Goal: Information Seeking & Learning: Learn about a topic

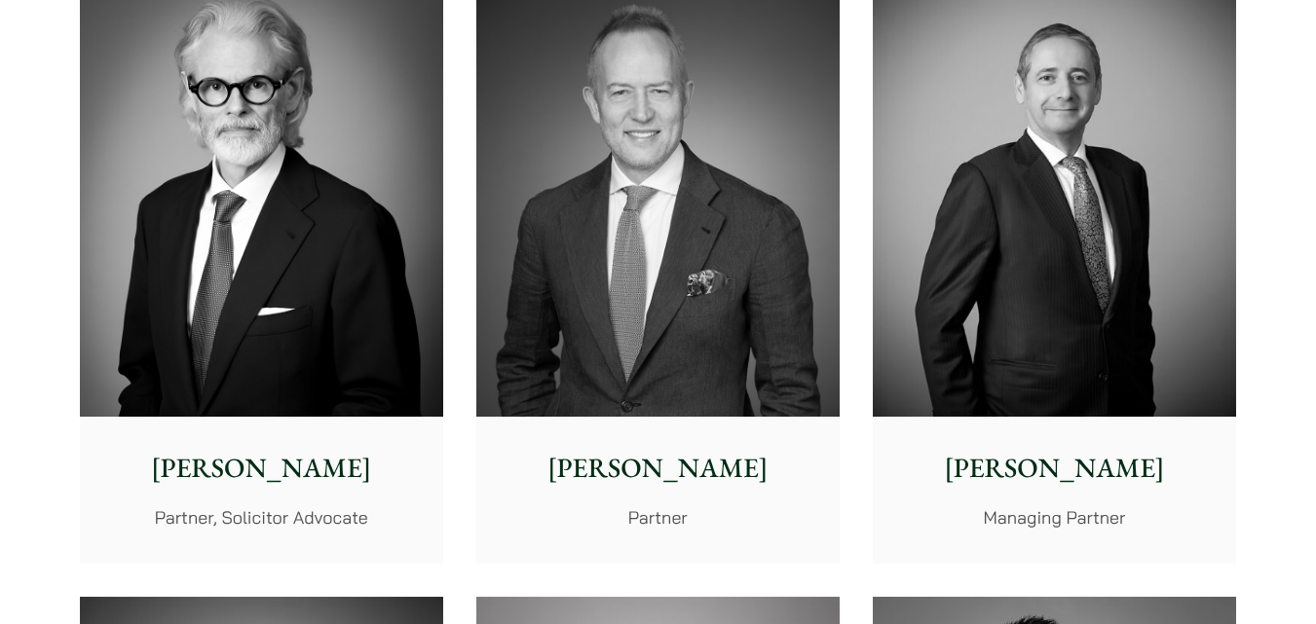
scroll to position [590, 0]
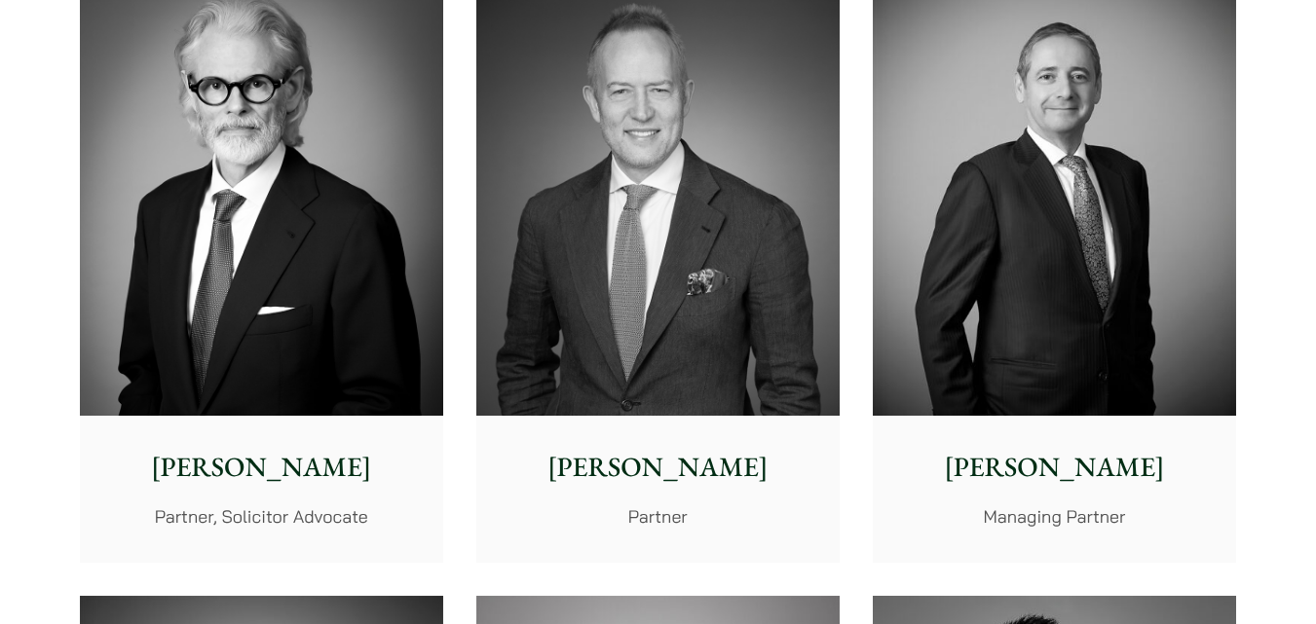
click at [689, 476] on p "John McLellan" at bounding box center [658, 467] width 332 height 41
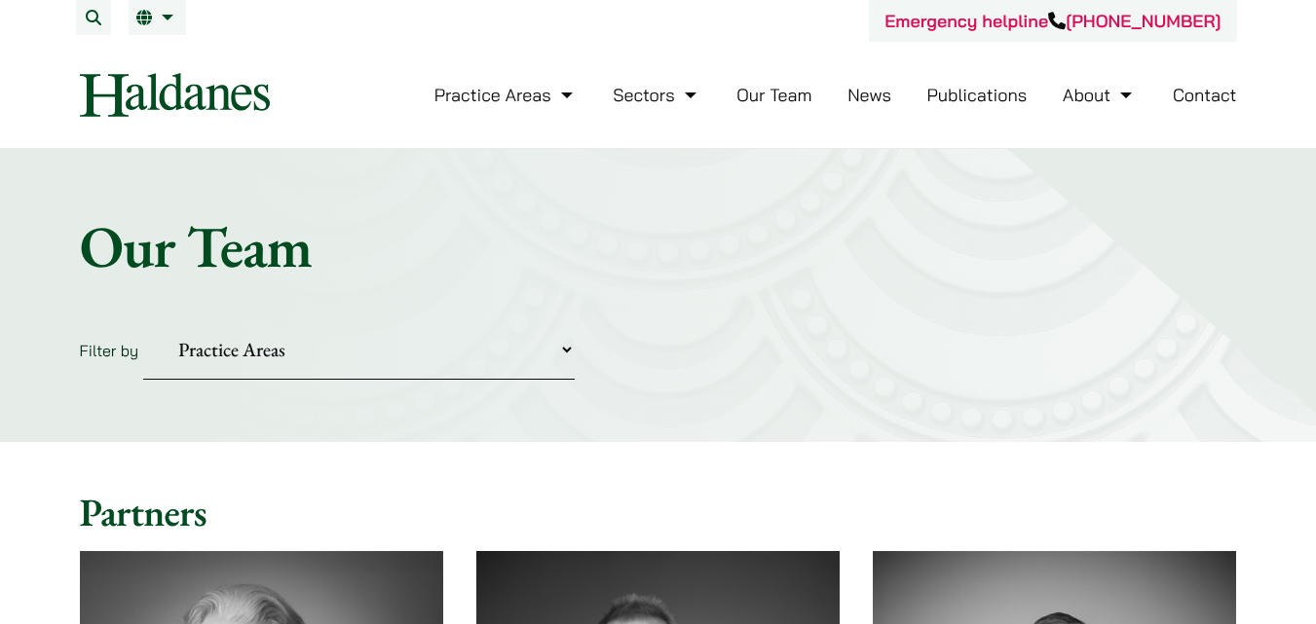
scroll to position [590, 0]
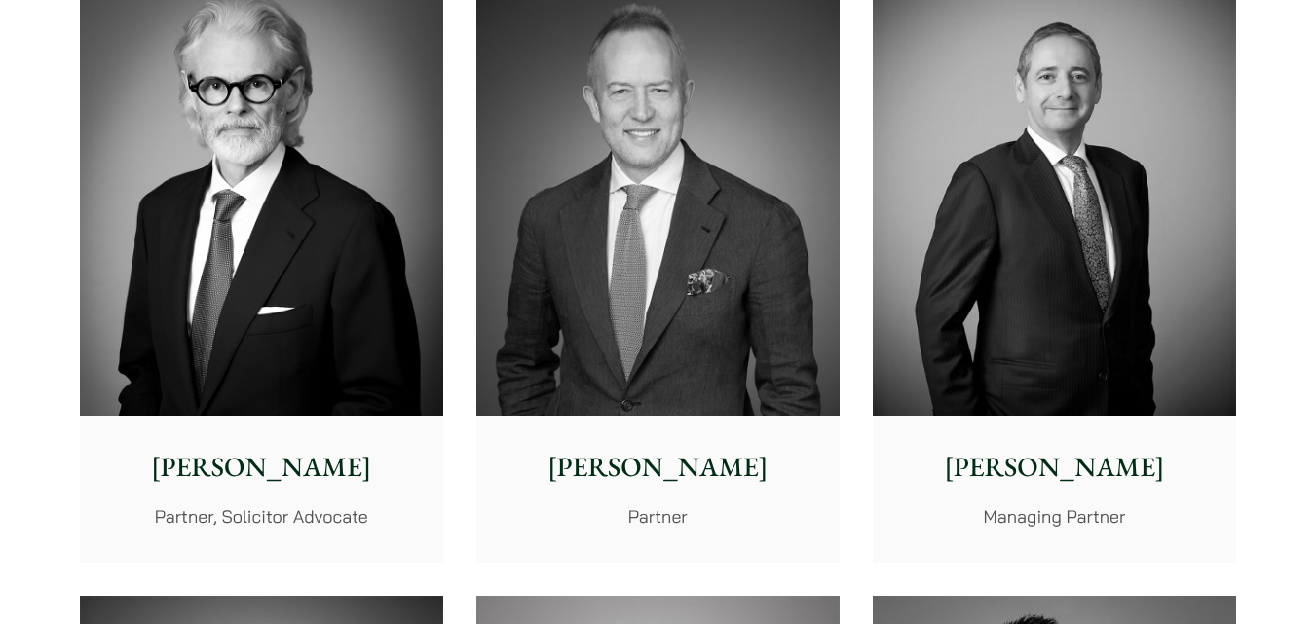
click at [988, 176] on img at bounding box center [1054, 188] width 363 height 455
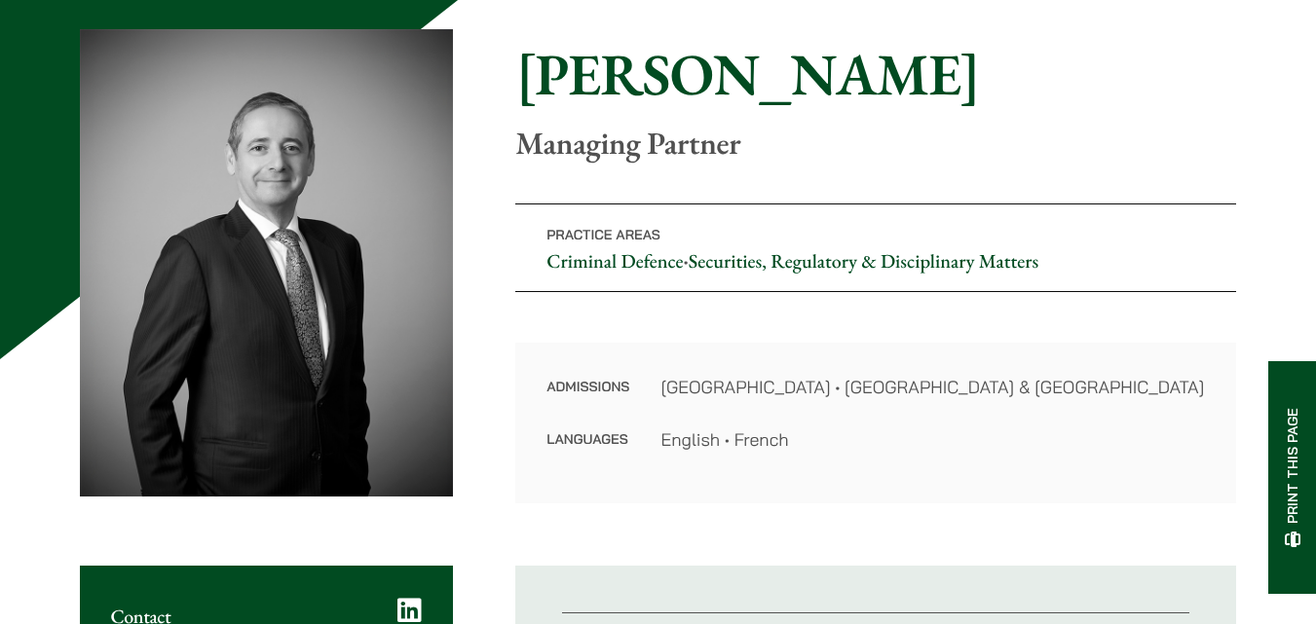
scroll to position [184, 0]
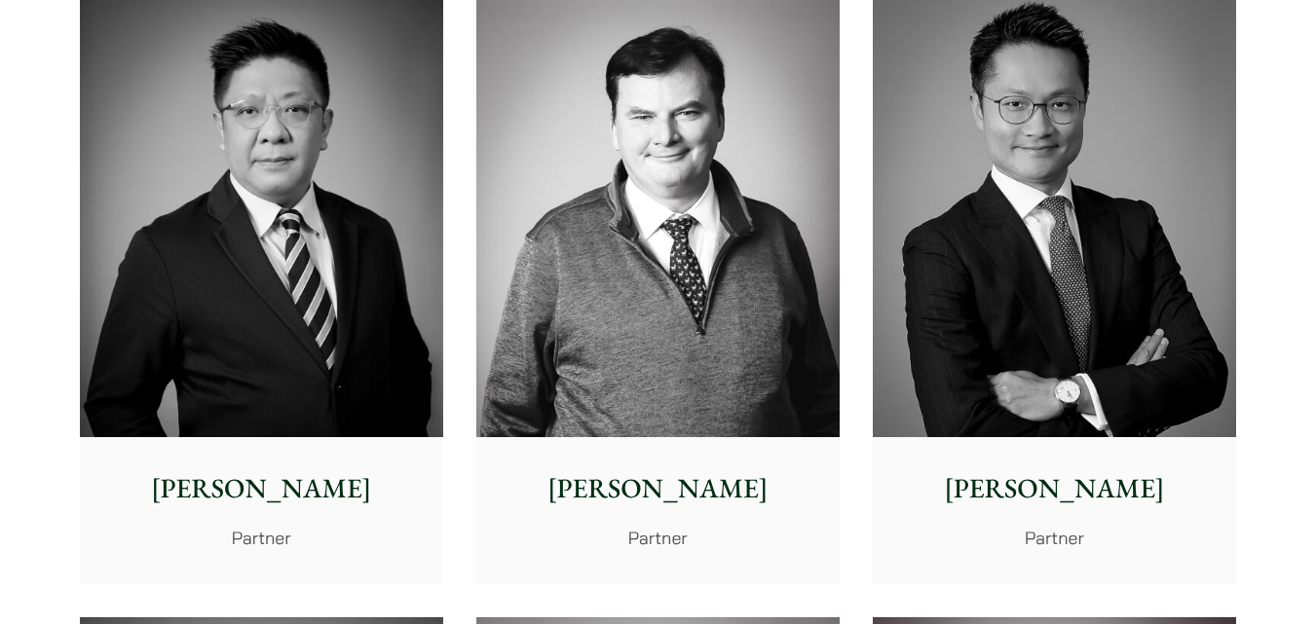
scroll to position [1204, 0]
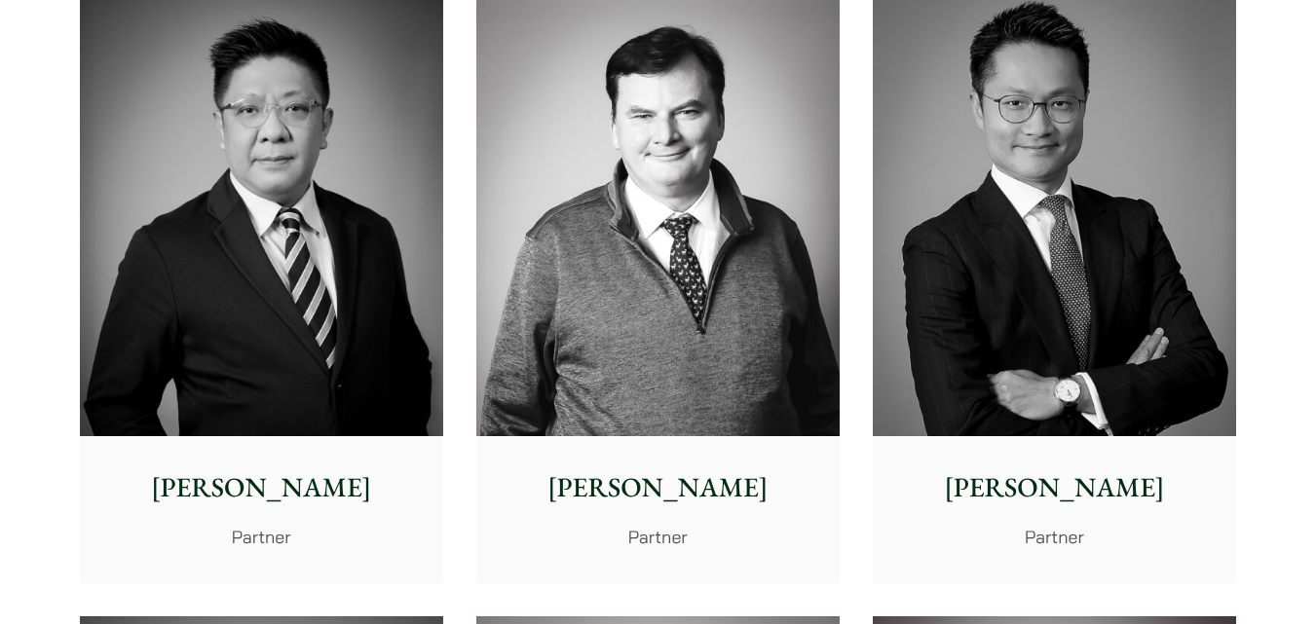
click at [520, 188] on img at bounding box center [657, 209] width 363 height 455
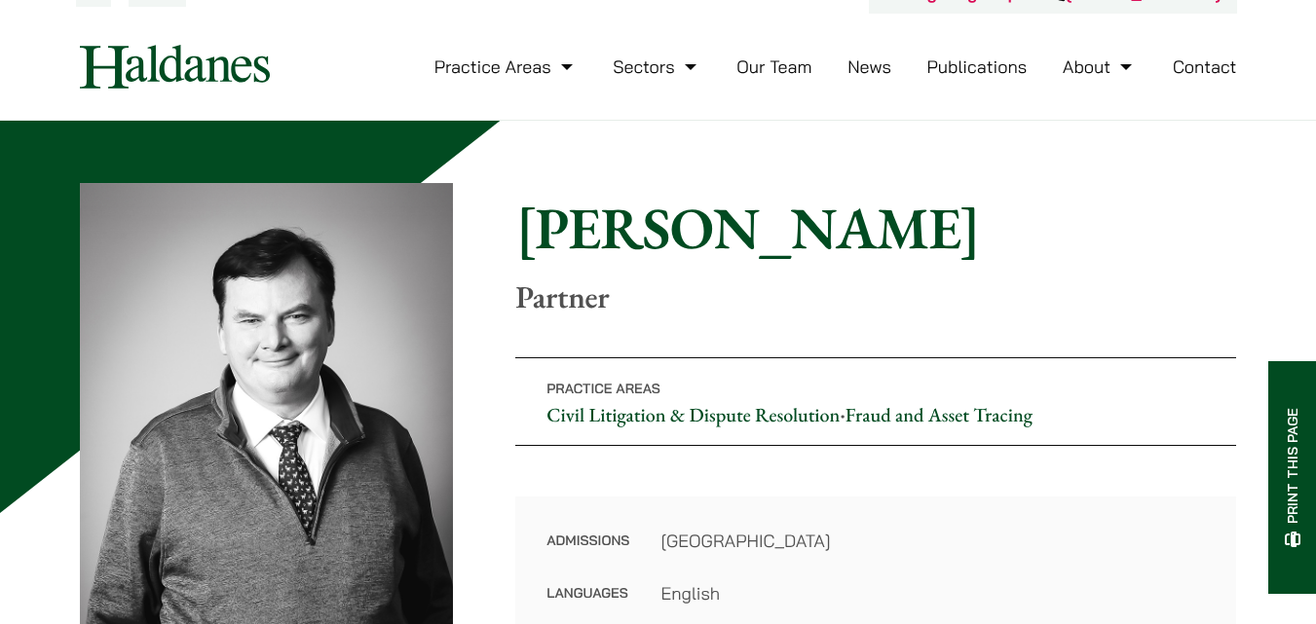
scroll to position [31, 0]
